Goal: Task Accomplishment & Management: Complete application form

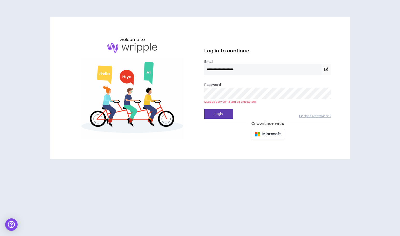
click at [204, 109] on button "Login" at bounding box center [218, 114] width 29 height 10
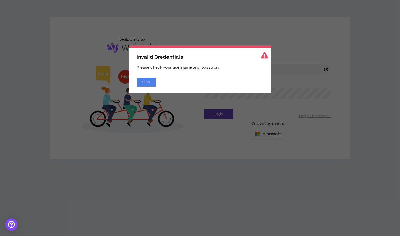
click at [146, 87] on div "Invalid Credentials Please check your username and password Okay" at bounding box center [200, 69] width 142 height 48
click at [149, 83] on button "Okay" at bounding box center [146, 81] width 19 height 9
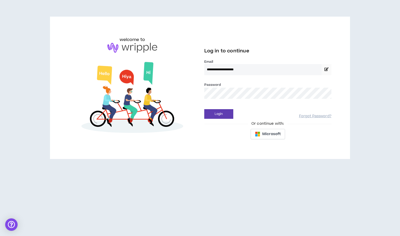
click at [204, 109] on button "Login" at bounding box center [218, 114] width 29 height 10
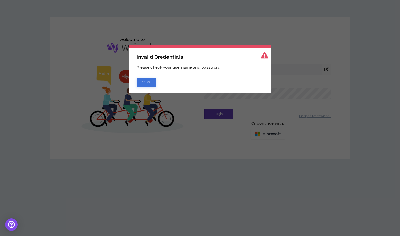
click at [146, 81] on button "Okay" at bounding box center [146, 81] width 19 height 9
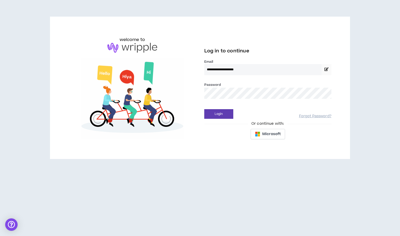
click at [197, 93] on div "**********" at bounding box center [199, 87] width 271 height 109
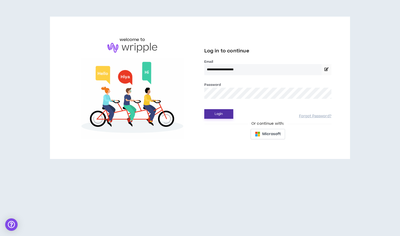
click at [210, 116] on button "Login" at bounding box center [218, 114] width 29 height 10
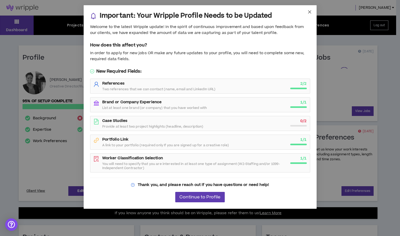
click at [310, 11] on icon "close" at bounding box center [310, 12] width 4 height 4
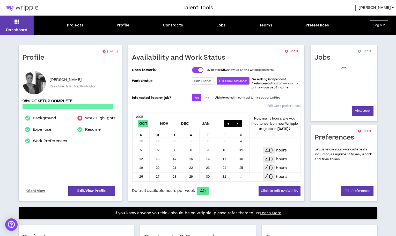
click at [78, 24] on div "Projects" at bounding box center [75, 25] width 16 height 5
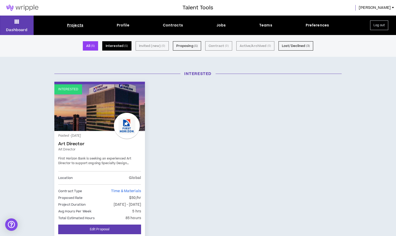
click at [118, 44] on button "Interested ( 1 )" at bounding box center [116, 45] width 29 height 9
click at [116, 45] on button "Interested ( 1 )" at bounding box center [116, 45] width 29 height 9
click at [226, 25] on div "Projects Profile Contracts Jobs Teams Preferences" at bounding box center [198, 25] width 329 height 5
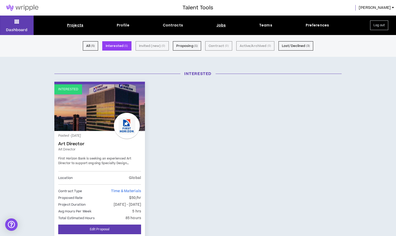
click at [221, 26] on div "Jobs" at bounding box center [222, 25] width 10 height 5
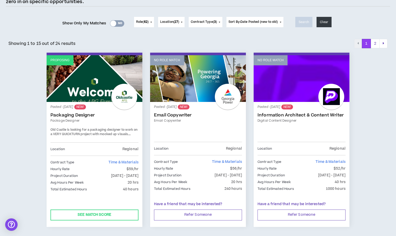
scroll to position [55, 0]
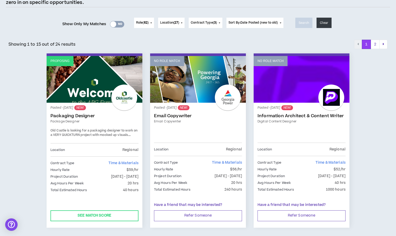
click at [76, 94] on link "Proposing" at bounding box center [95, 79] width 96 height 47
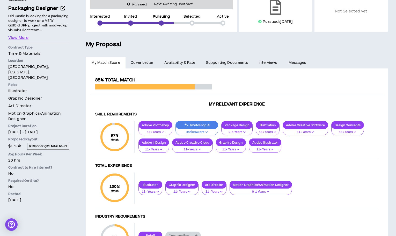
scroll to position [17, 0]
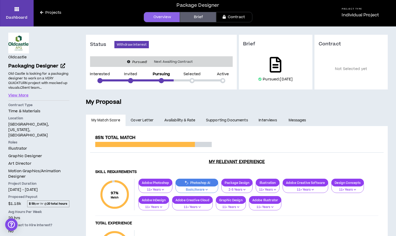
click at [272, 65] on icon at bounding box center [276, 65] width 12 height 16
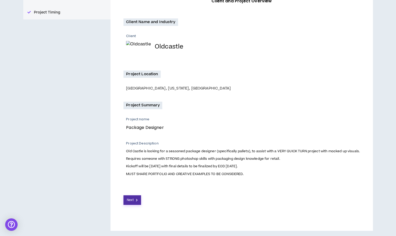
click at [127, 202] on button "Next" at bounding box center [133, 200] width 18 height 10
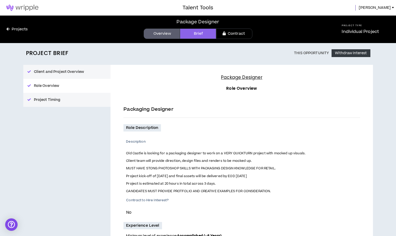
click at [157, 38] on link "Overview" at bounding box center [162, 33] width 36 height 10
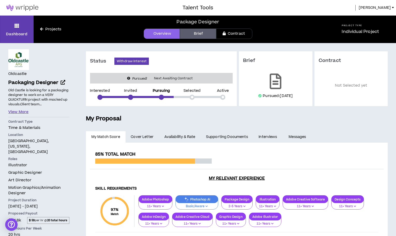
click at [17, 113] on button "View More" at bounding box center [18, 112] width 20 height 6
